Goal: Information Seeking & Learning: Find specific fact

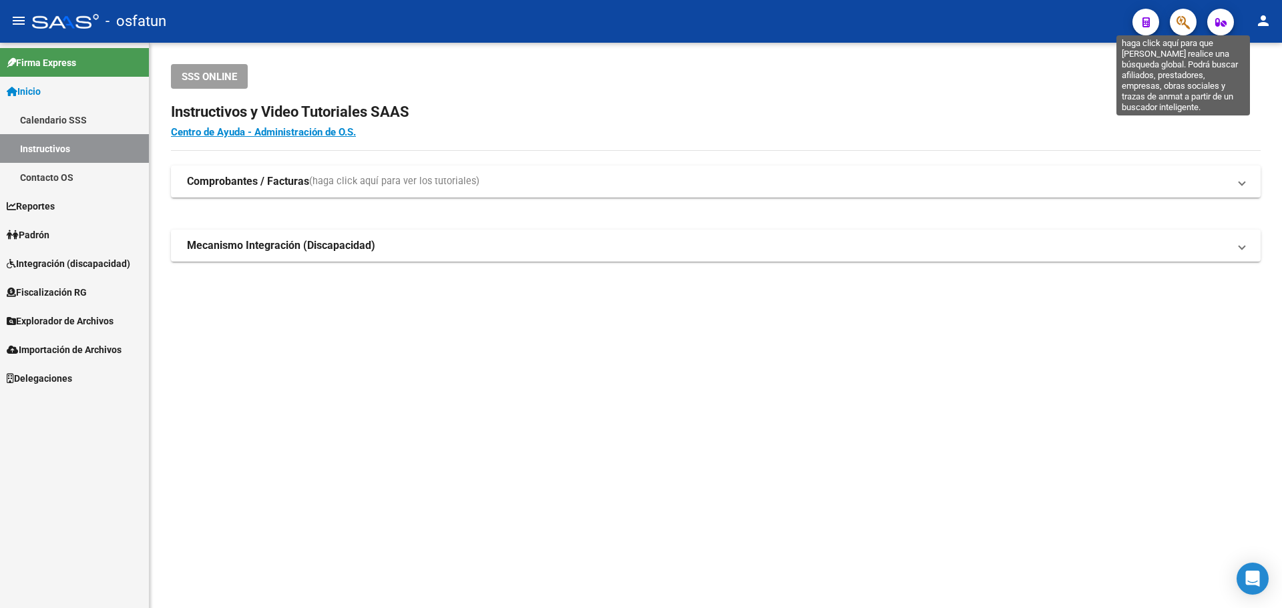
click at [1186, 24] on icon "button" at bounding box center [1182, 22] width 13 height 15
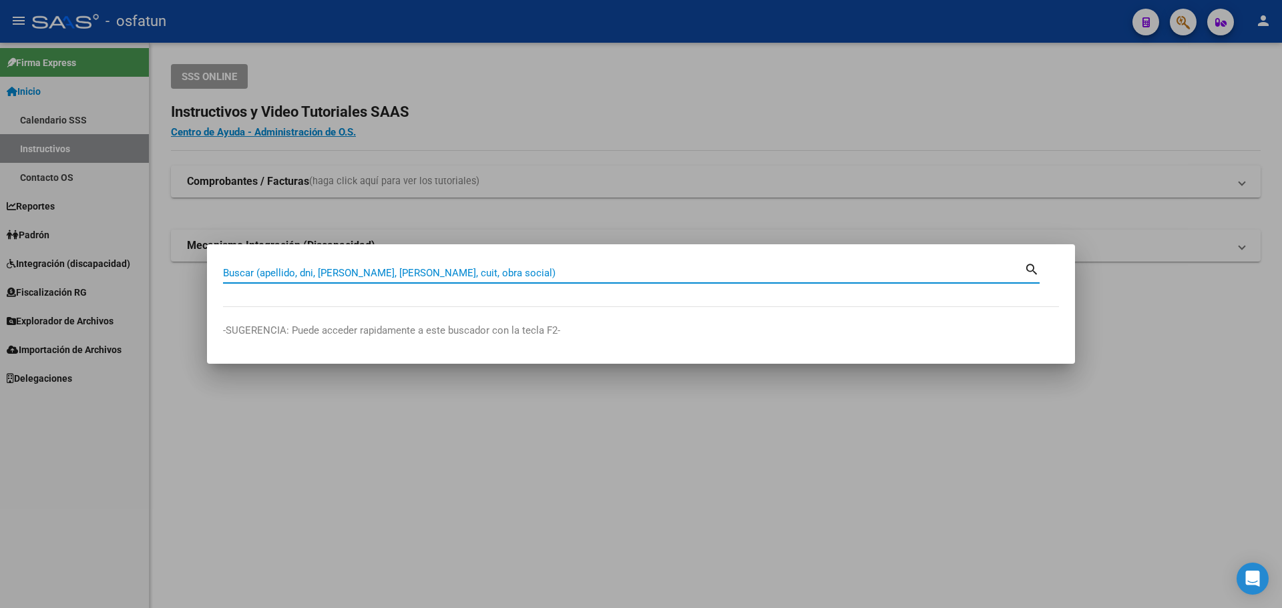
click at [383, 275] on input "Buscar (apellido, dni, [PERSON_NAME], [PERSON_NAME], cuit, obra social)" at bounding box center [623, 273] width 801 height 12
paste input "57018495"
type input "57018495"
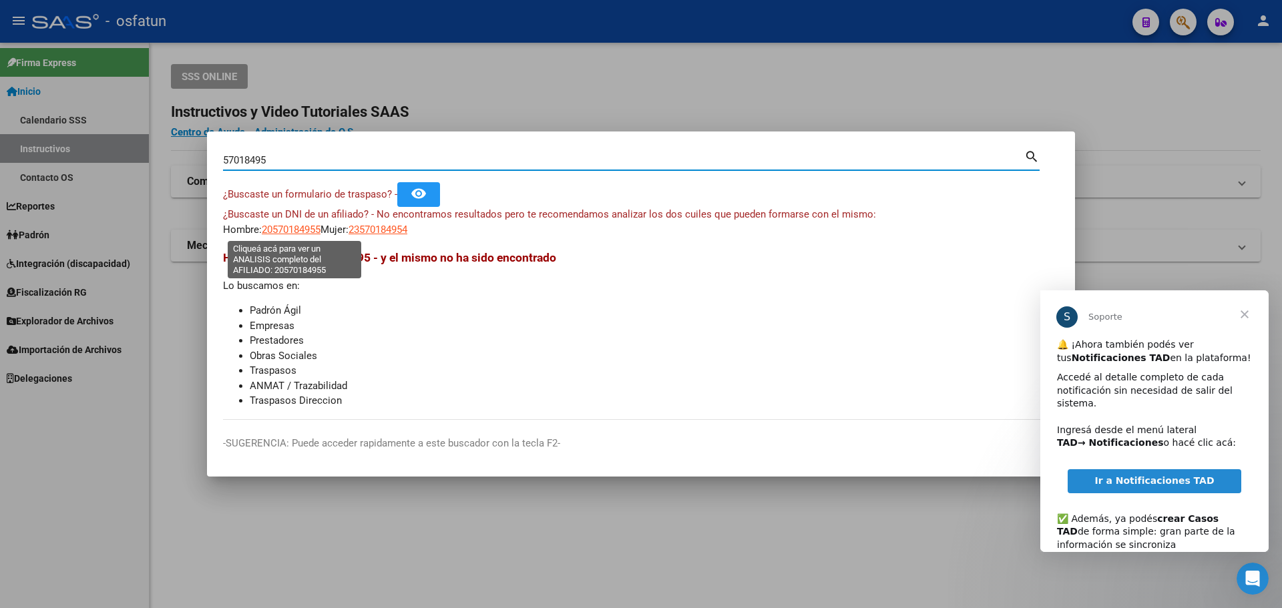
click at [291, 232] on span "20570184955" at bounding box center [291, 230] width 59 height 12
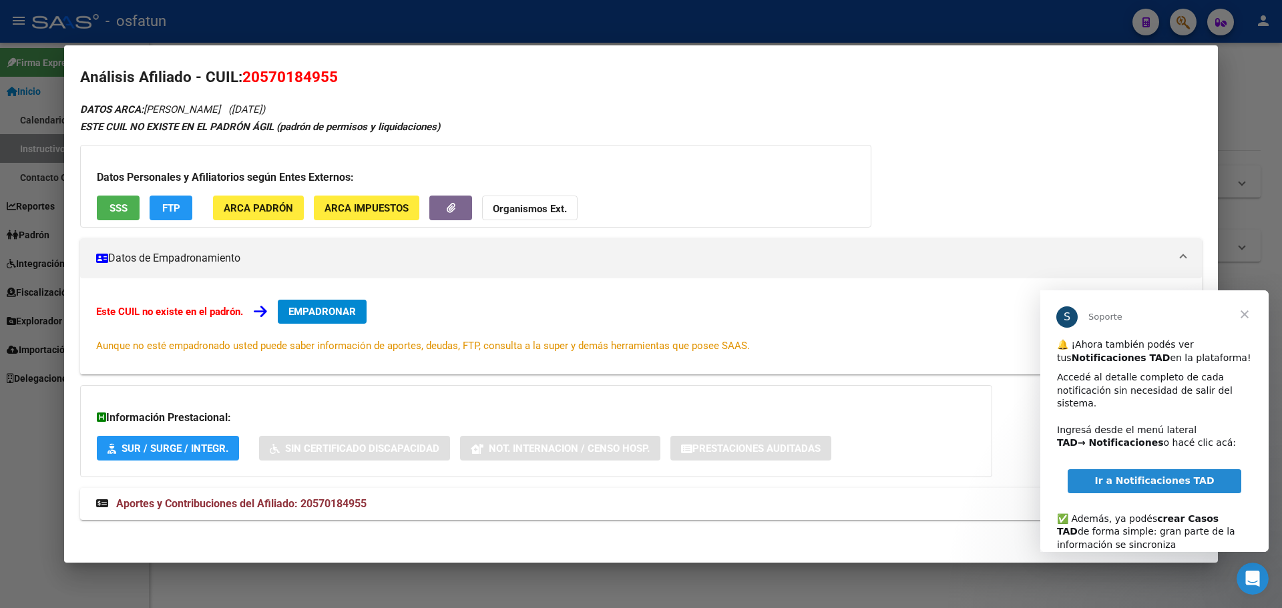
scroll to position [11, 0]
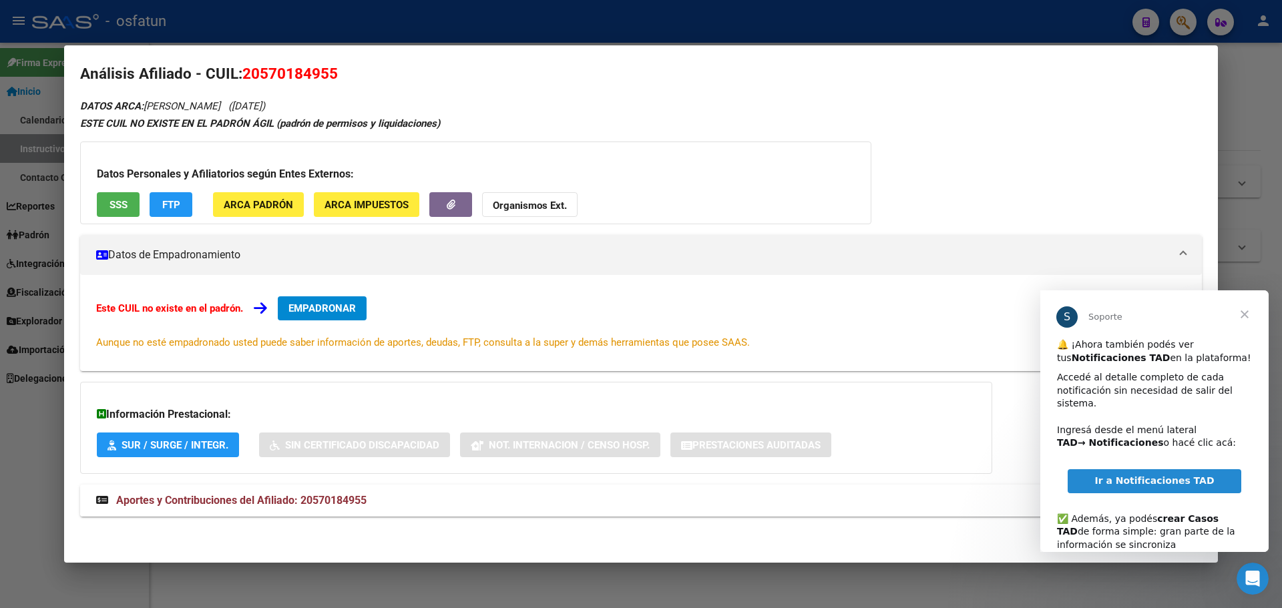
click at [337, 504] on span "Aportes y Contribuciones del Afiliado: 20570184955" at bounding box center [241, 500] width 250 height 13
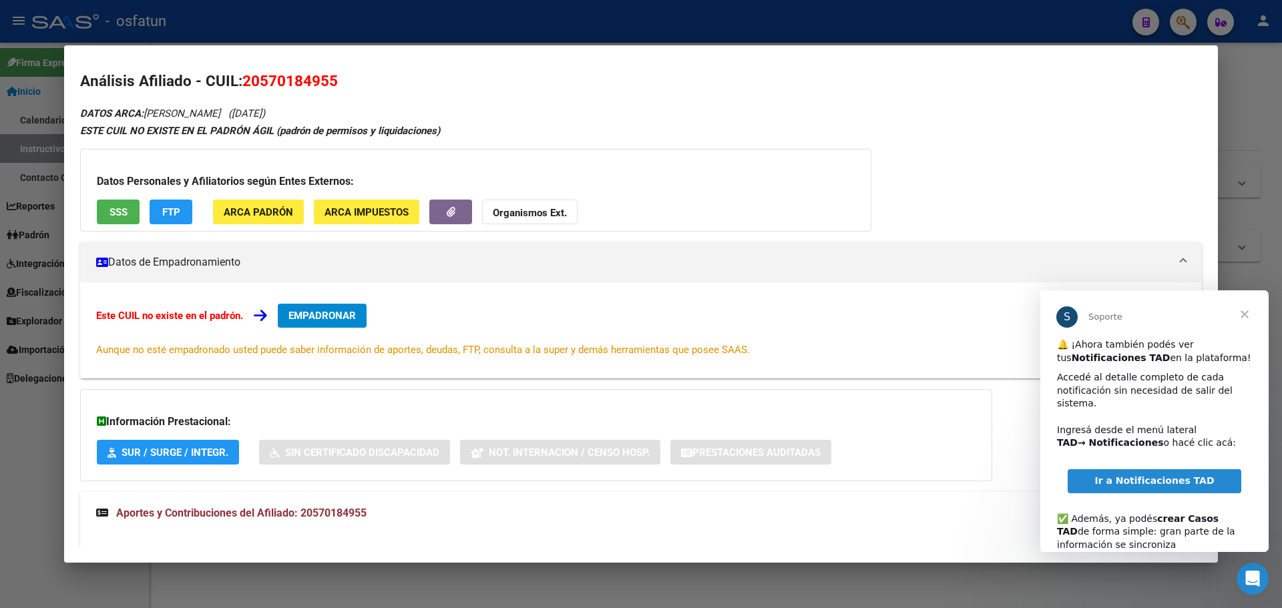
scroll to position [0, 0]
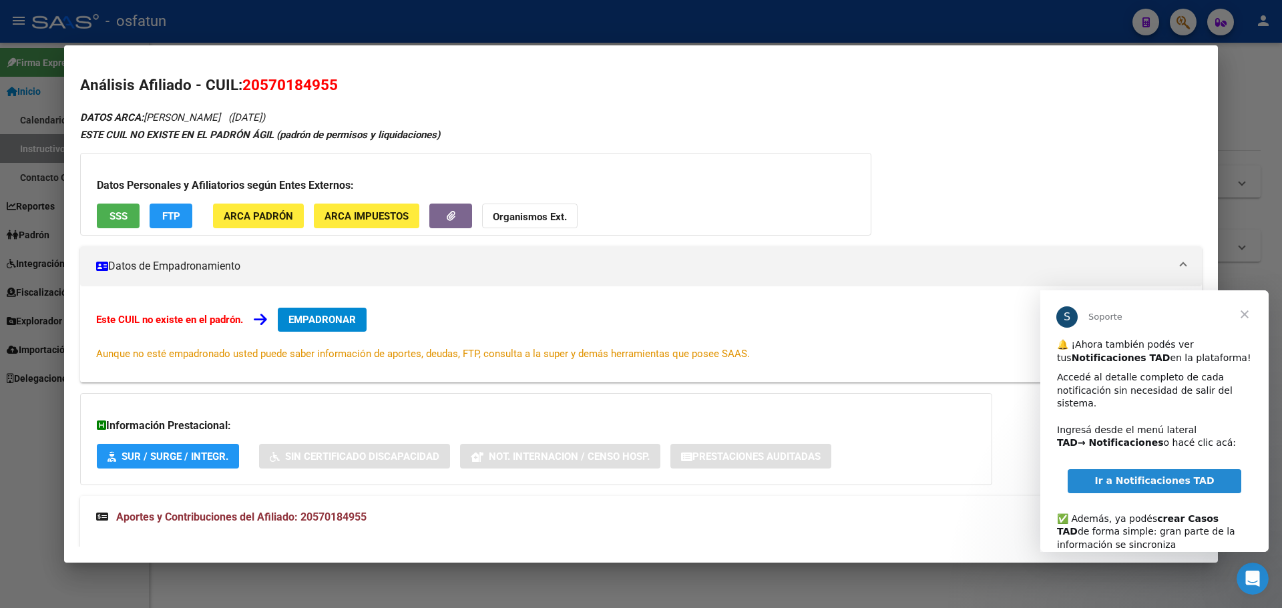
click at [222, 136] on strong "ESTE CUIL NO EXISTE EN EL PADRÓN ÁGIL (padrón de permisos y liquidaciones)" at bounding box center [260, 135] width 360 height 12
click at [121, 218] on span "SSS" at bounding box center [118, 216] width 18 height 12
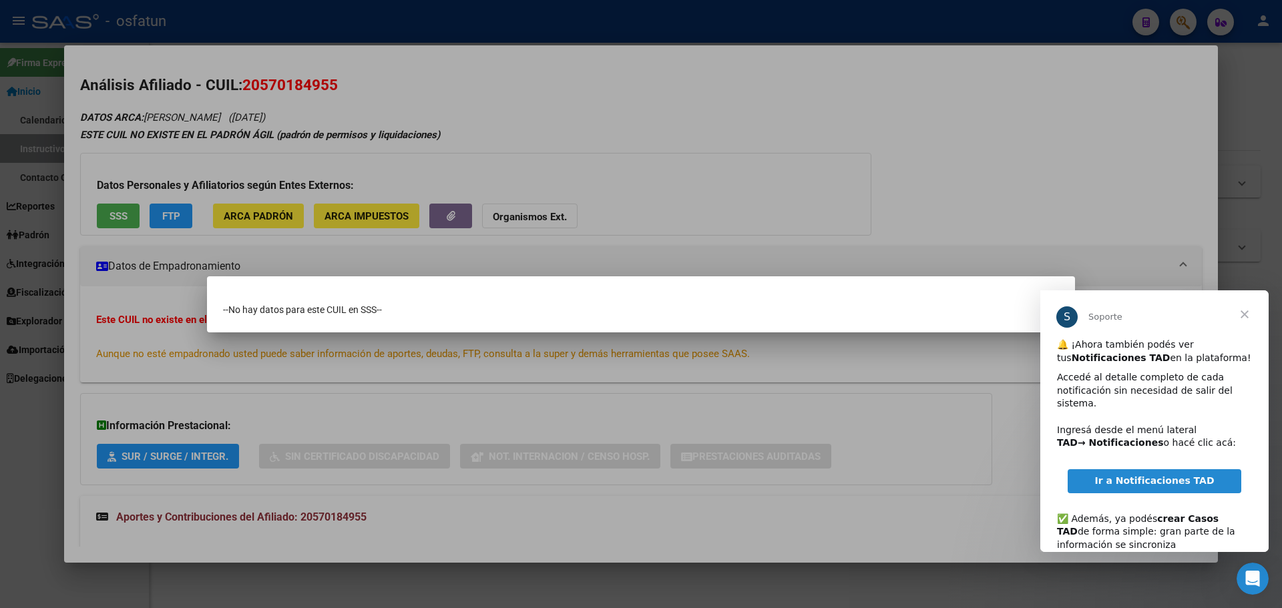
click at [1243, 313] on span "Cerrar" at bounding box center [1244, 314] width 48 height 48
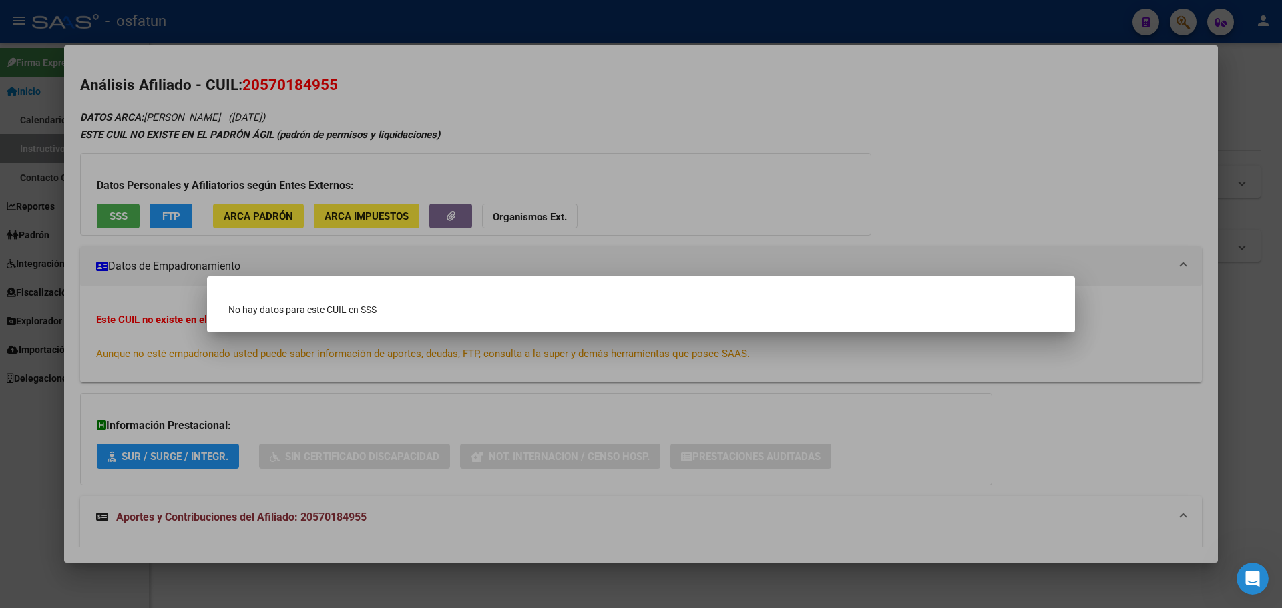
click at [833, 228] on div at bounding box center [641, 304] width 1282 height 608
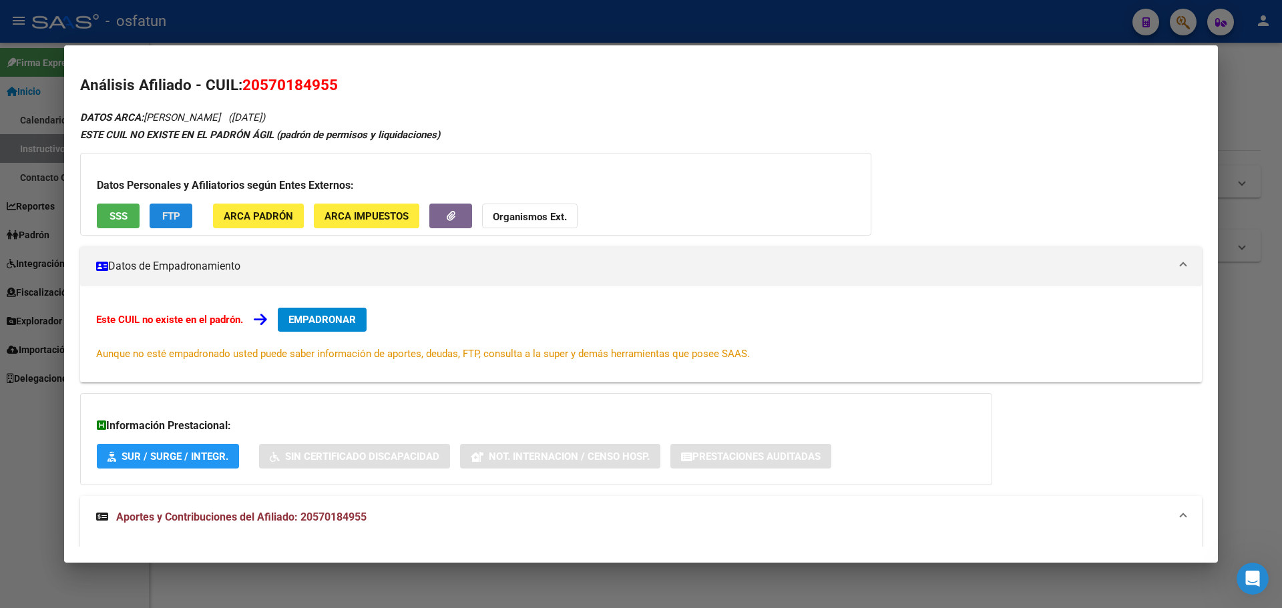
click at [154, 216] on button "FTP" at bounding box center [171, 216] width 43 height 25
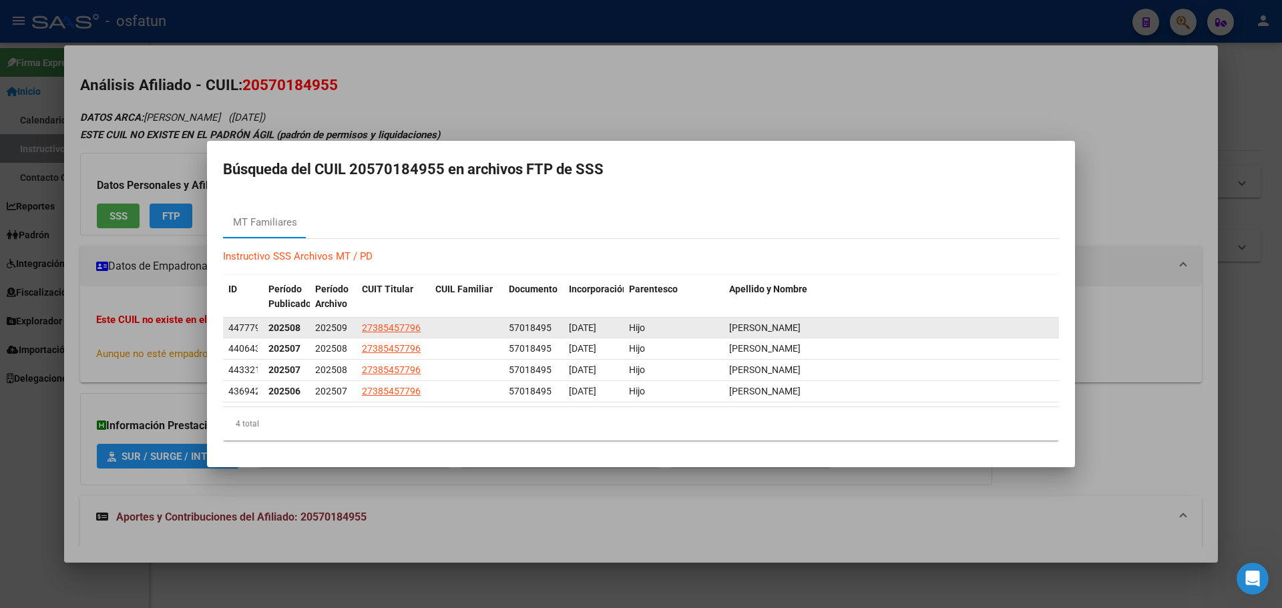
click at [413, 327] on span "27385457796" at bounding box center [391, 327] width 59 height 11
type textarea "27385457796"
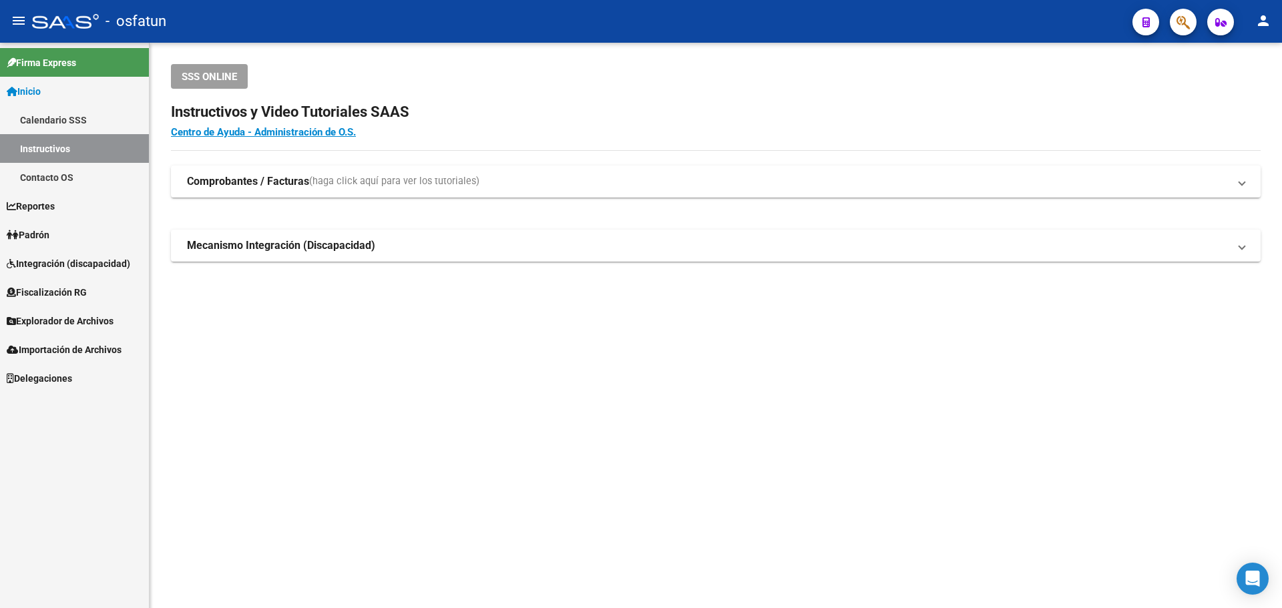
click at [1174, 31] on button "button" at bounding box center [1183, 22] width 27 height 27
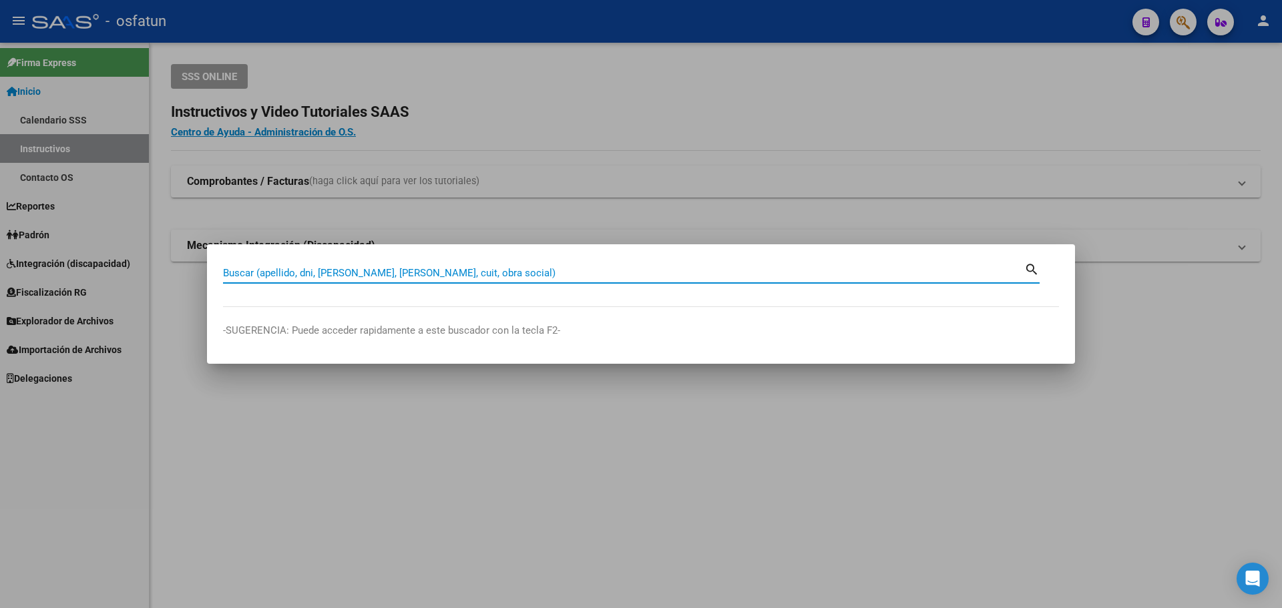
paste input "27385457796"
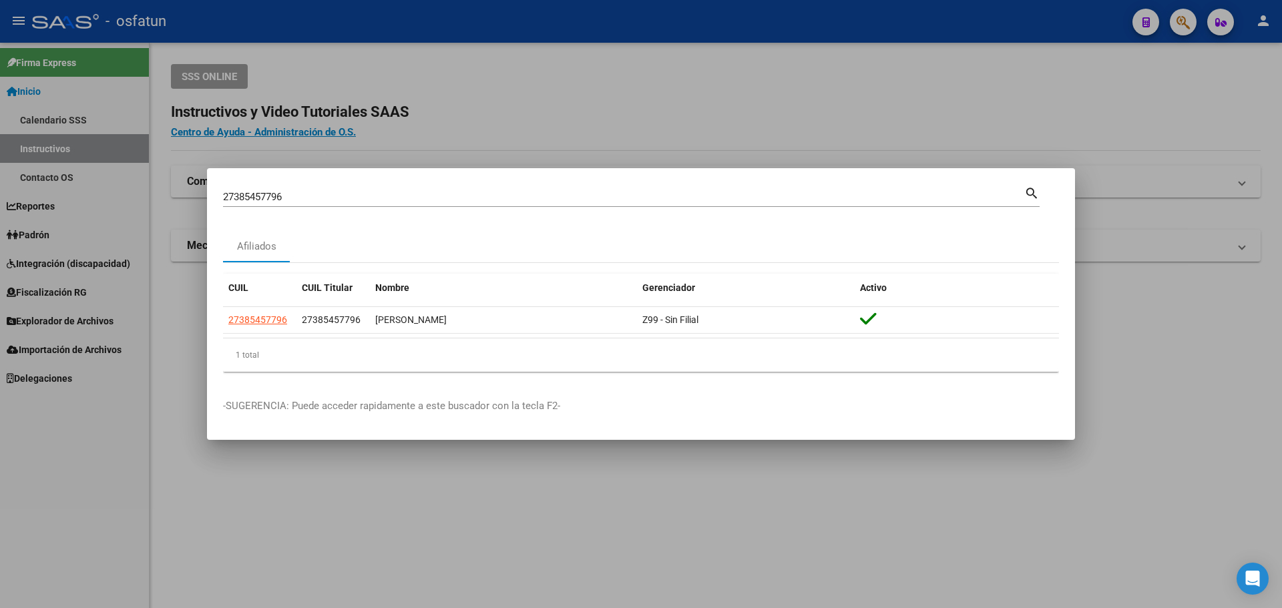
drag, startPoint x: 296, startPoint y: 189, endPoint x: 224, endPoint y: 200, distance: 73.6
click at [220, 200] on mat-dialog-content "27385457796 Buscar (apellido, dni, cuil, nro traspaso, cuit, obra social) searc…" at bounding box center [641, 283] width 868 height 198
drag, startPoint x: 289, startPoint y: 197, endPoint x: 126, endPoint y: 190, distance: 163.7
click at [126, 190] on div "27385457796 Buscar (apellido, dni, cuil, nro traspaso, cuit, obra social) searc…" at bounding box center [641, 304] width 1282 height 608
paste input "57018495"
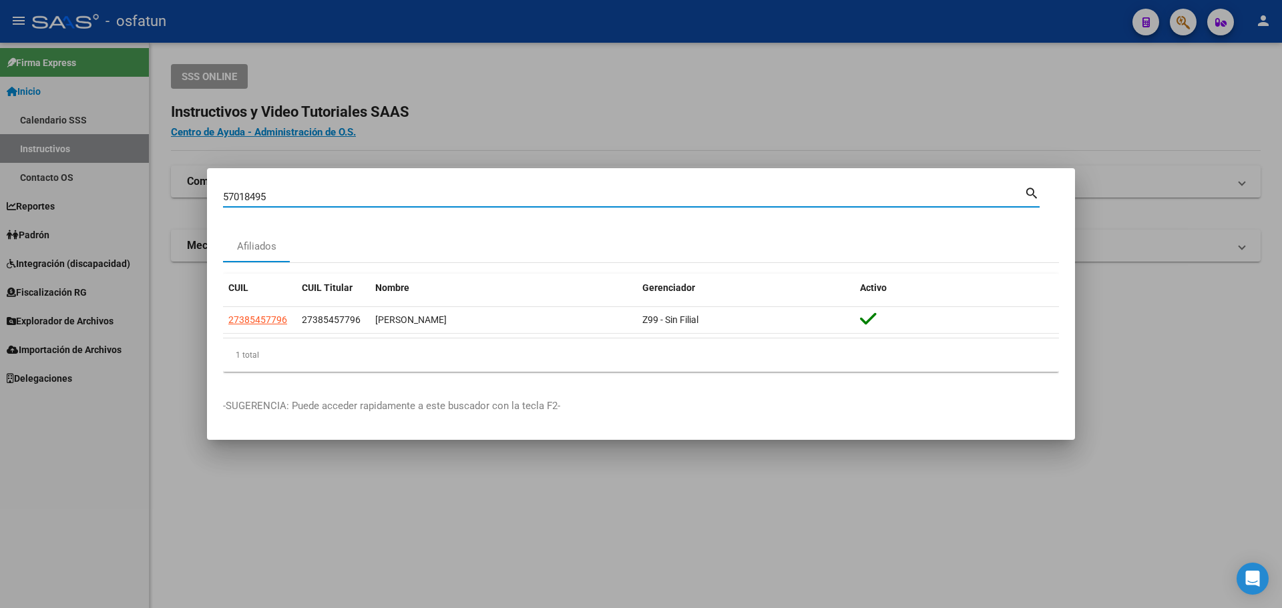
type input "57018495"
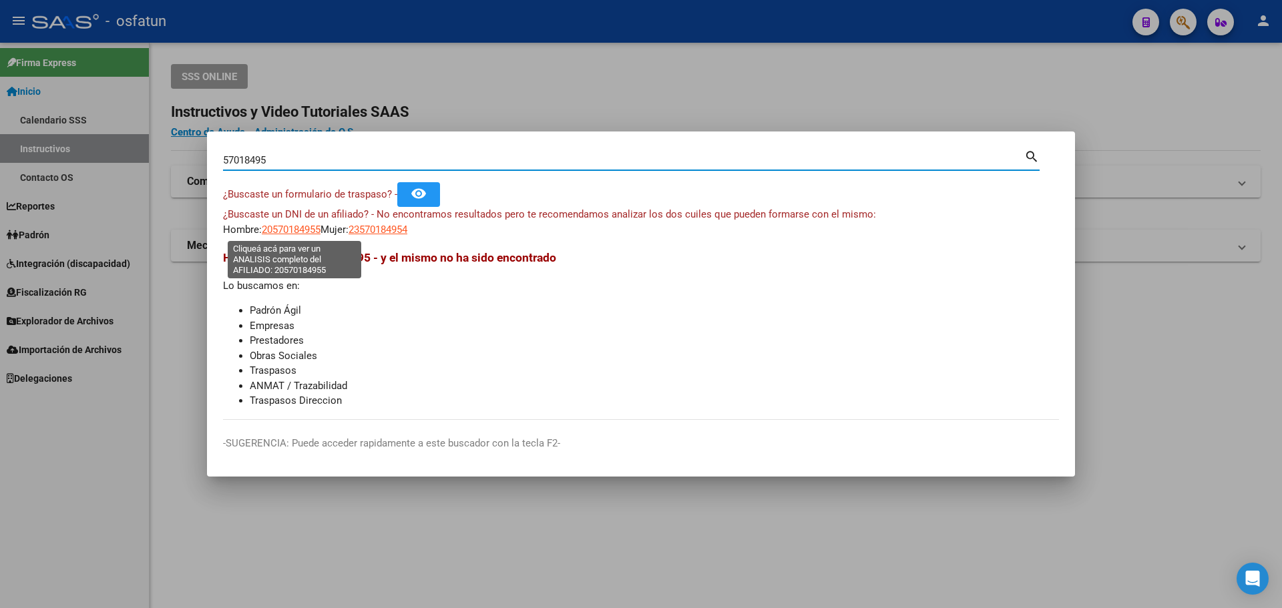
click at [303, 229] on span "20570184955" at bounding box center [291, 230] width 59 height 12
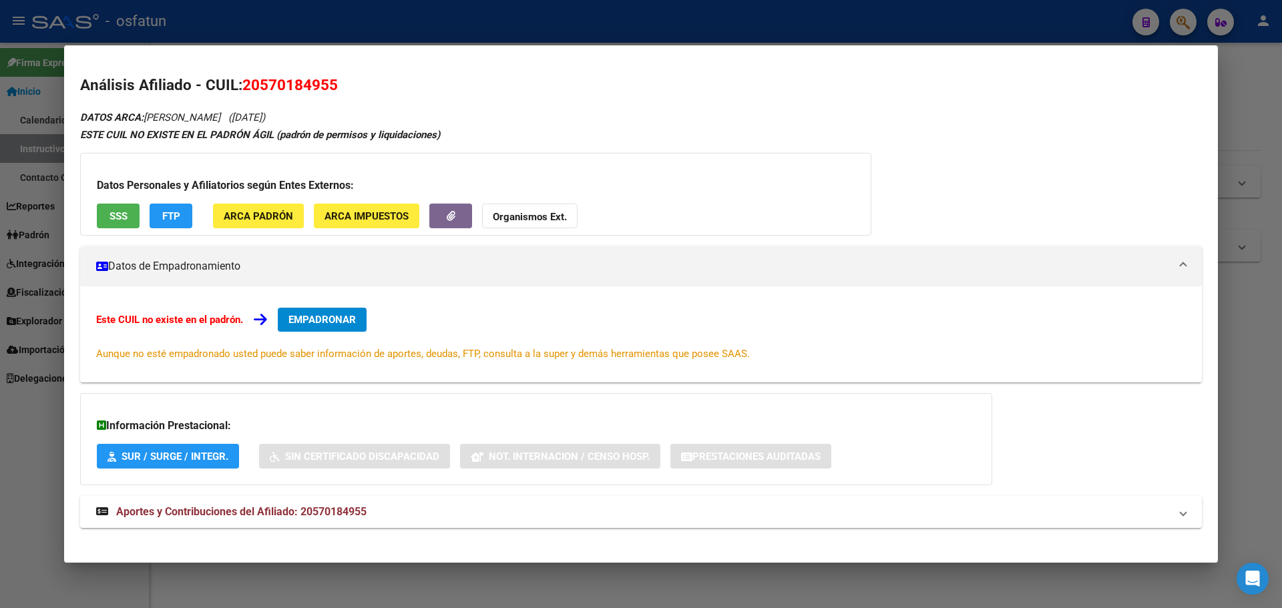
click at [132, 218] on button "SSS" at bounding box center [118, 216] width 43 height 25
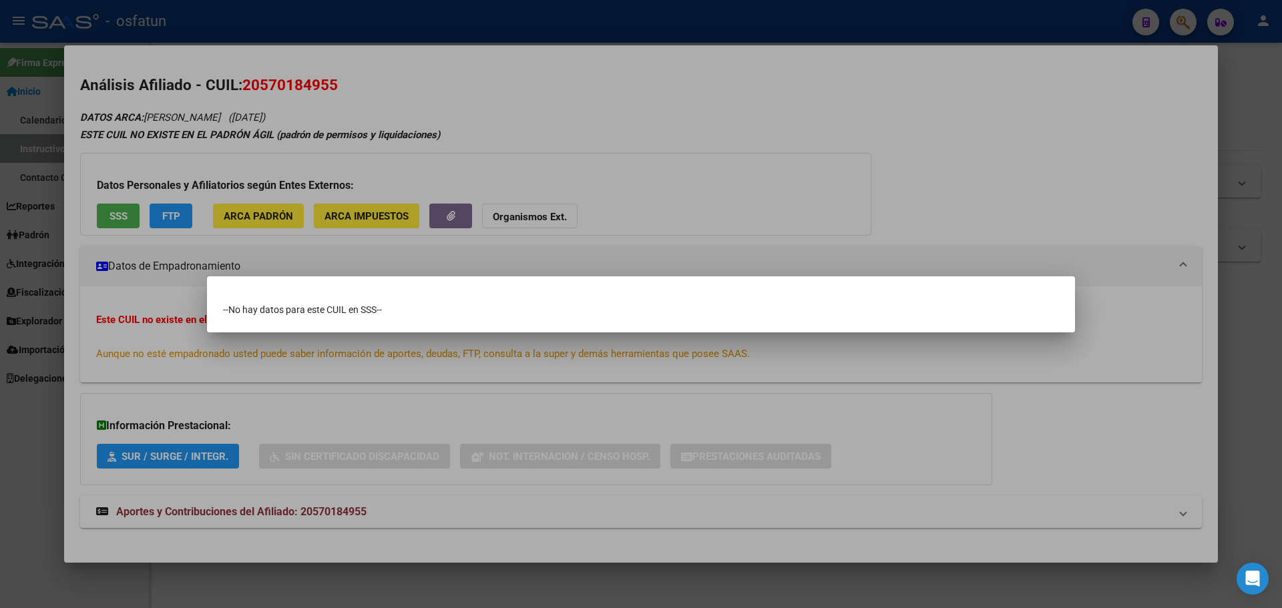
click at [186, 341] on div at bounding box center [641, 304] width 1282 height 608
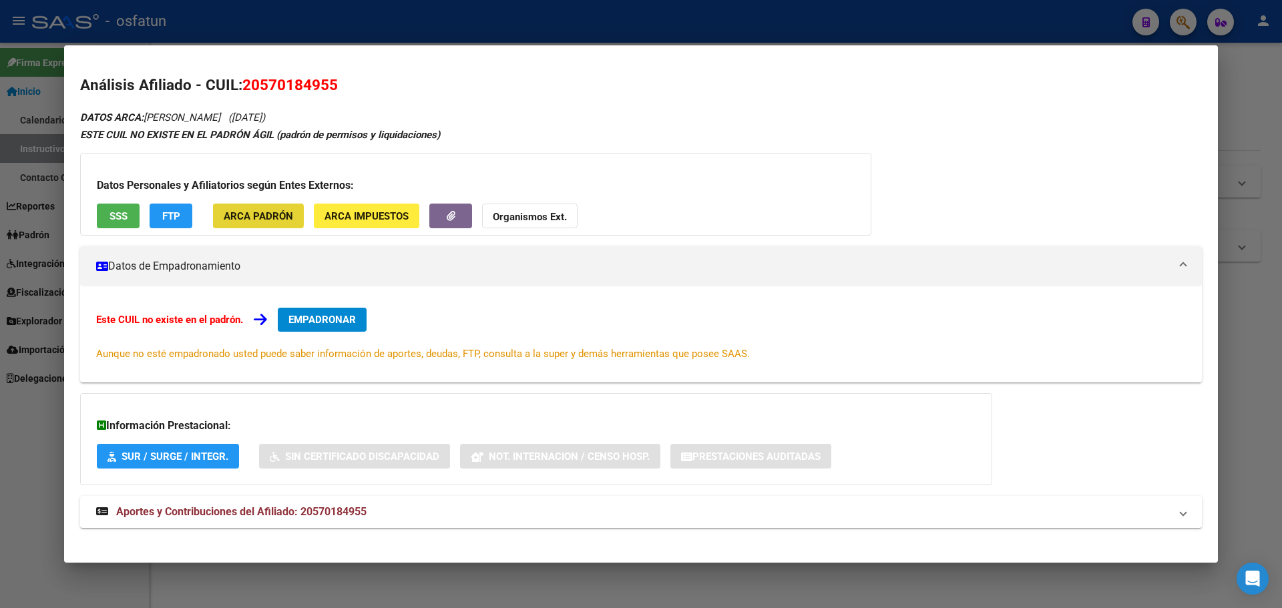
click at [254, 216] on span "ARCA Padrón" at bounding box center [258, 216] width 69 height 12
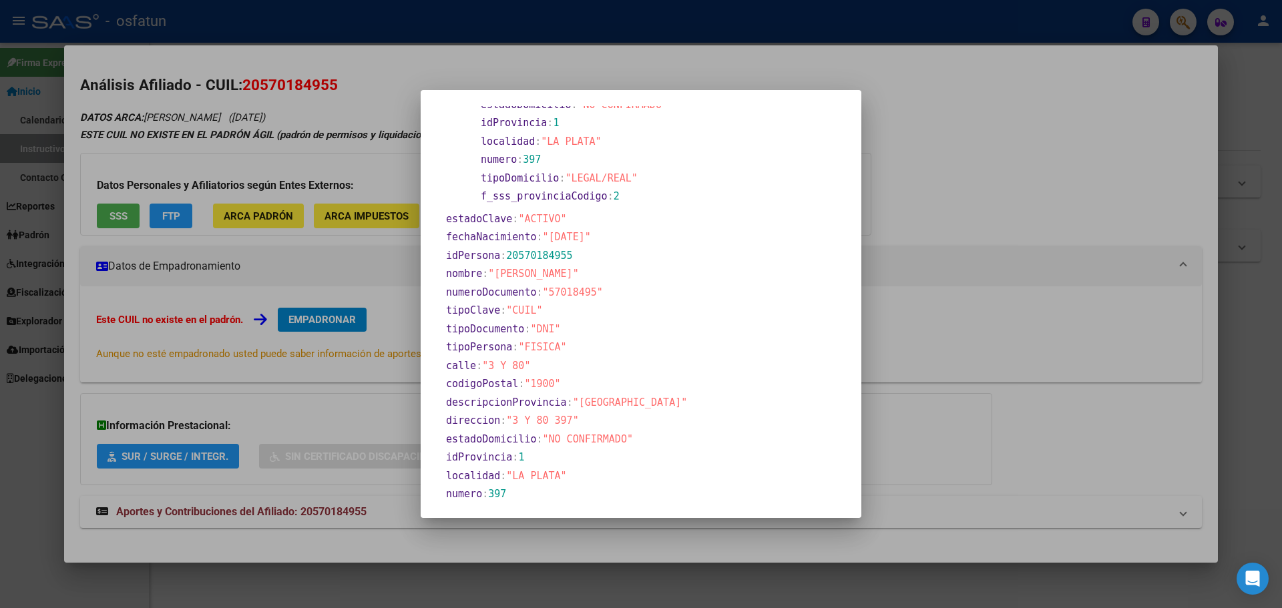
scroll to position [200, 0]
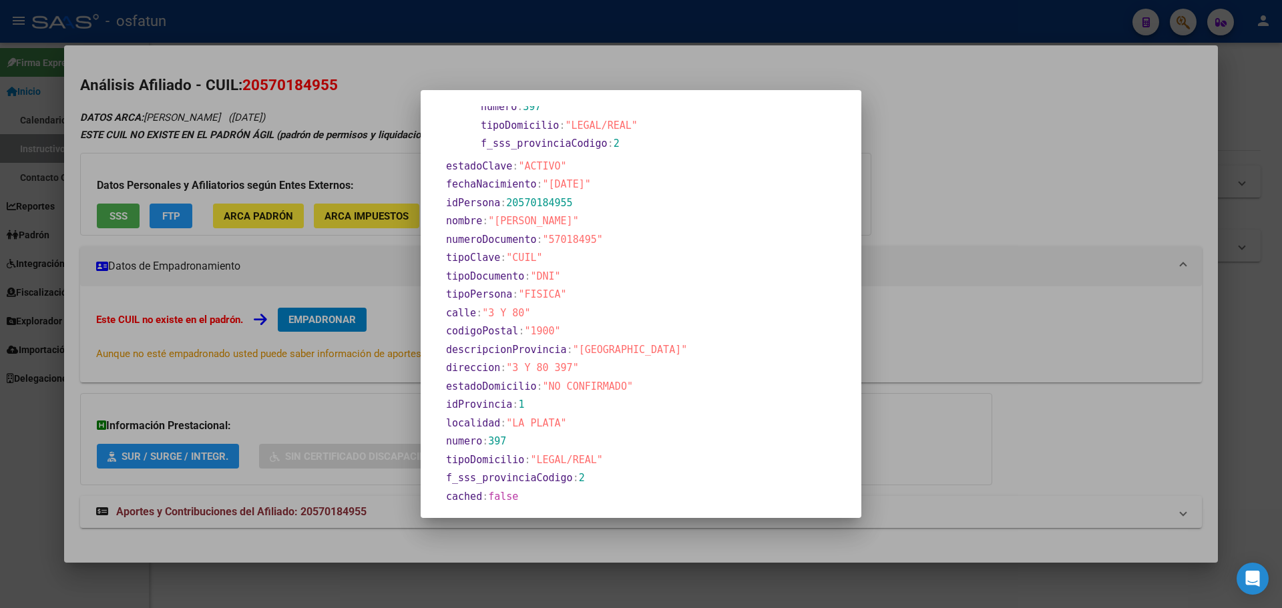
drag, startPoint x: 546, startPoint y: 184, endPoint x: 599, endPoint y: 186, distance: 52.8
click at [591, 186] on span ""[DATE]"" at bounding box center [567, 184] width 48 height 12
copy span "[DATE]"
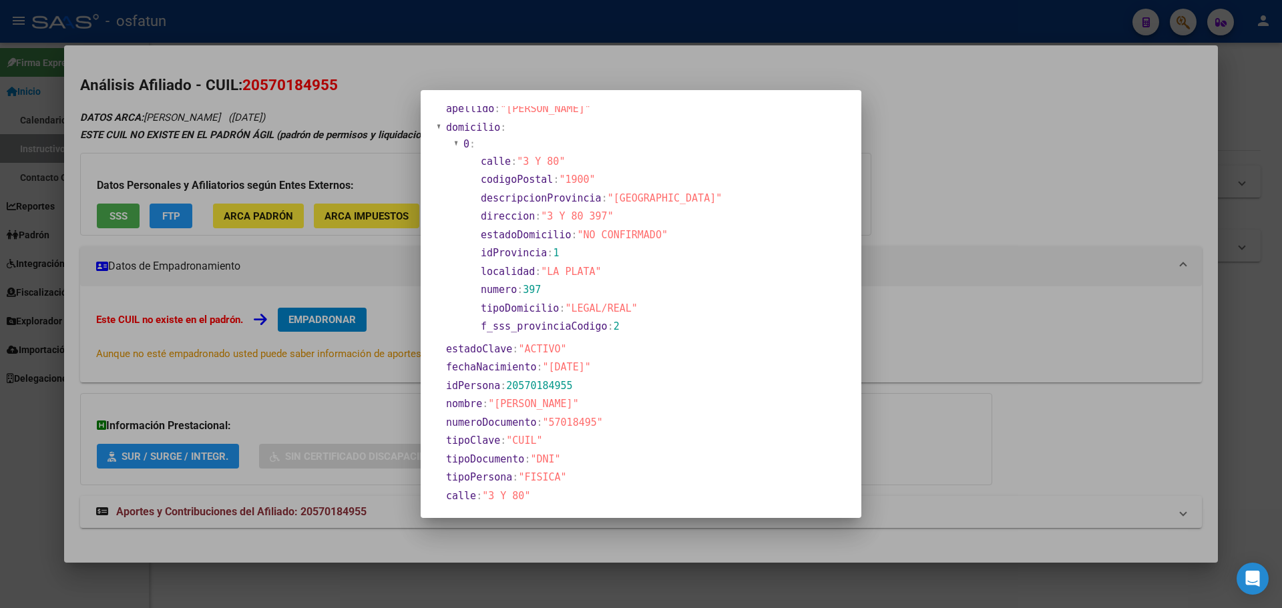
scroll to position [0, 0]
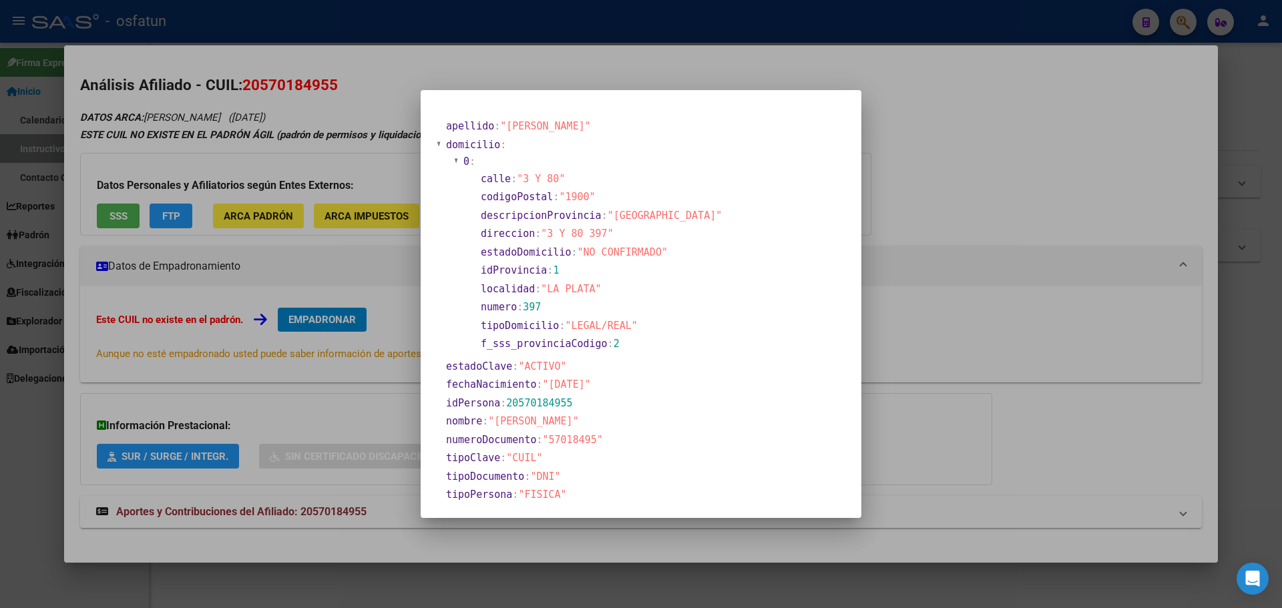
click at [958, 121] on div at bounding box center [641, 304] width 1282 height 608
